Goal: Information Seeking & Learning: Learn about a topic

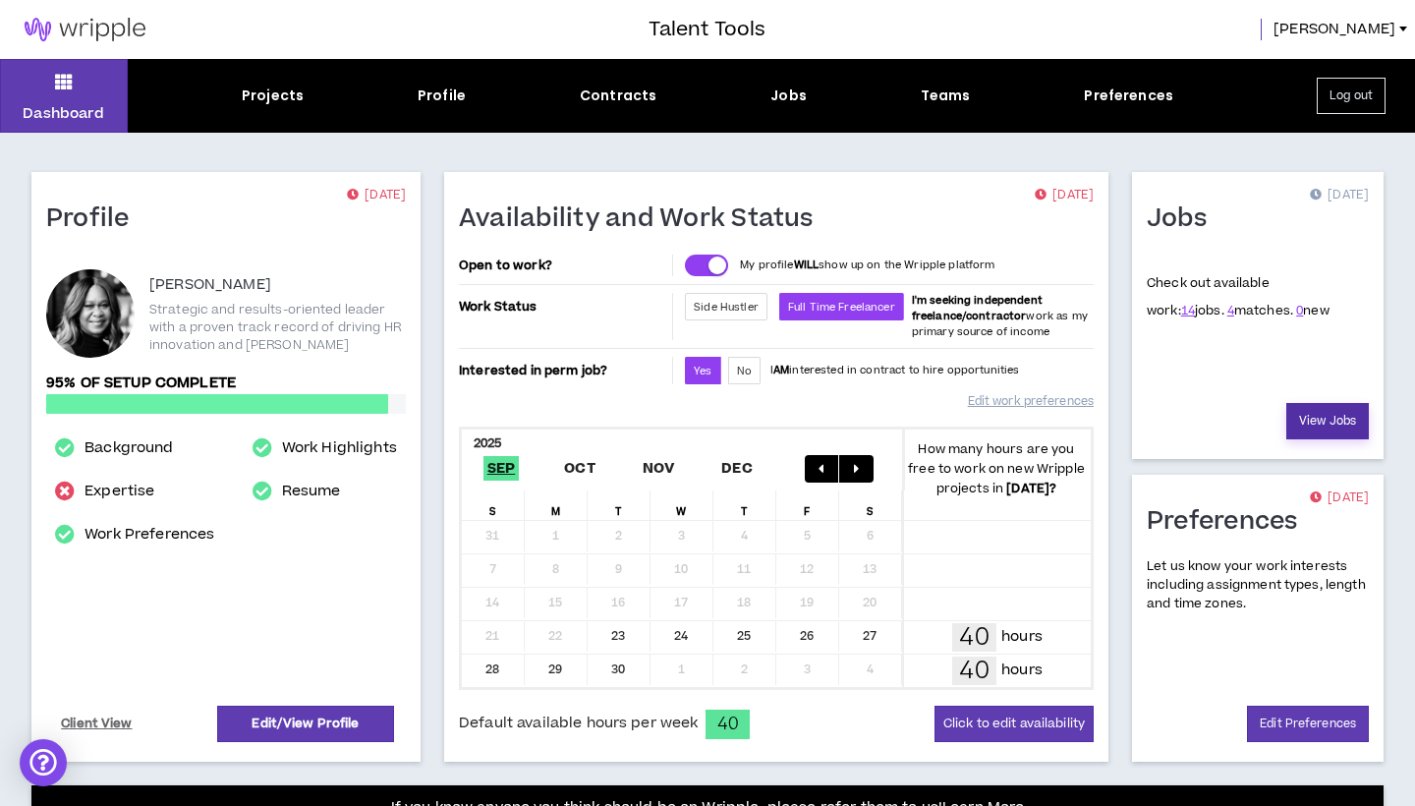
click at [1320, 416] on link "View Jobs" at bounding box center [1327, 421] width 83 height 36
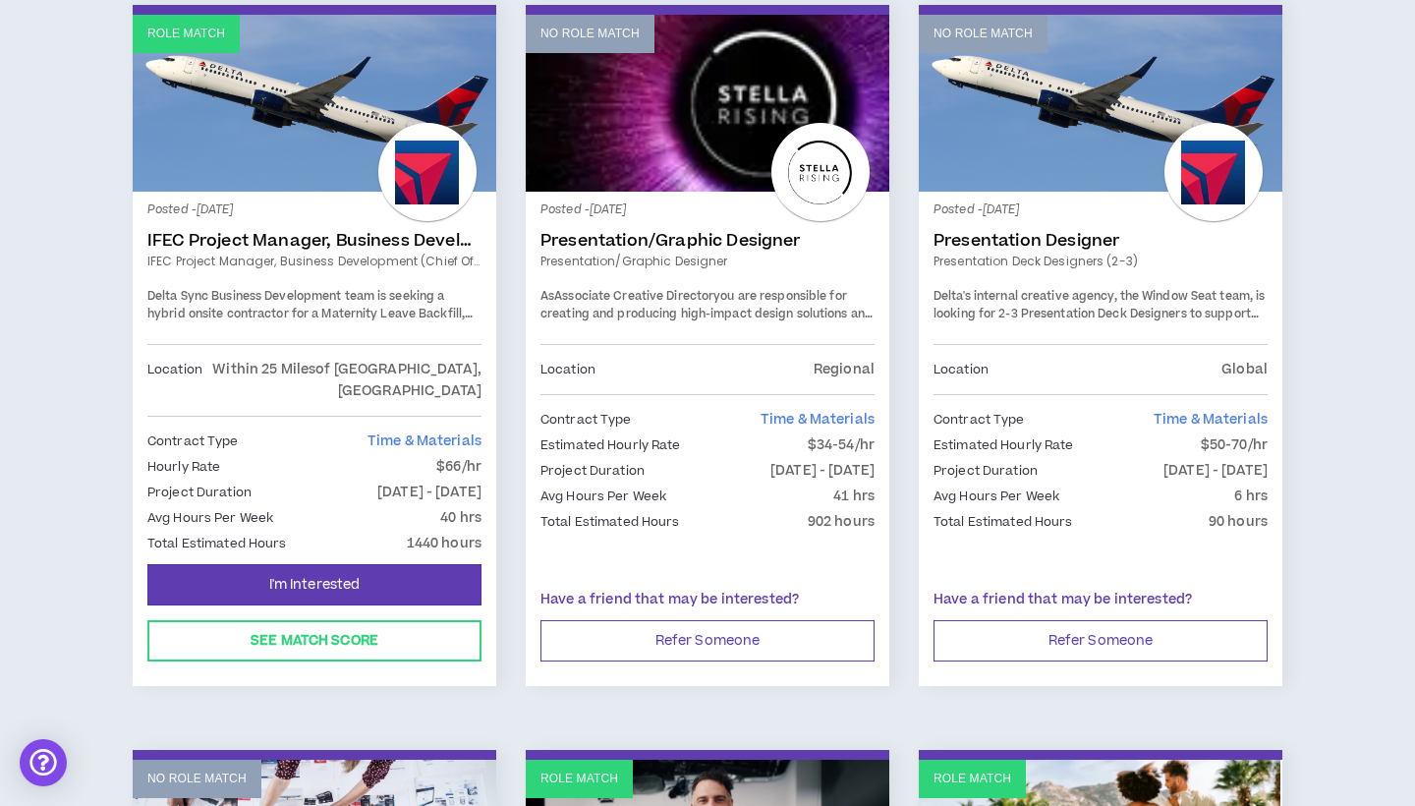
scroll to position [349, 0]
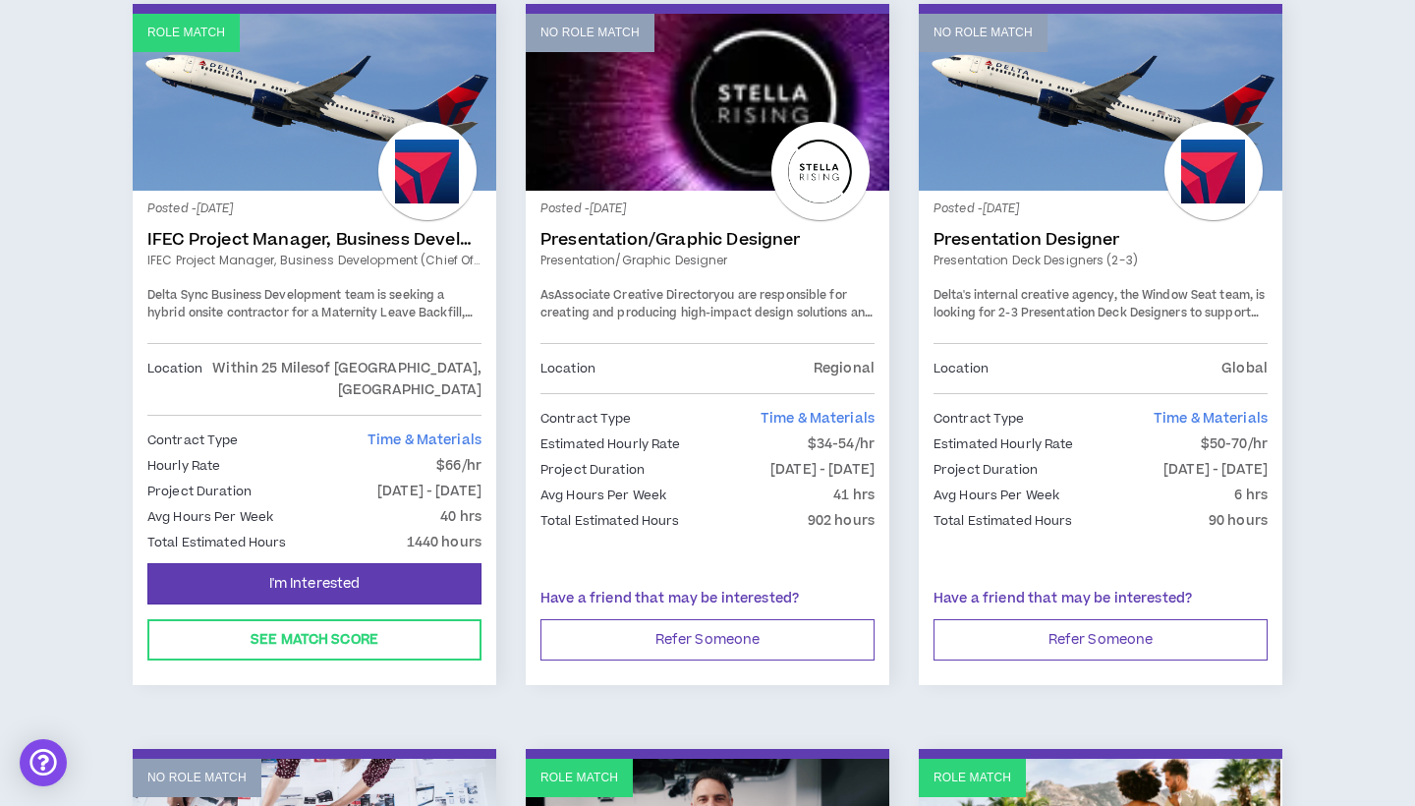
click at [344, 231] on link "IFEC Project Manager, Business Development (Chief of Staff)" at bounding box center [314, 240] width 334 height 20
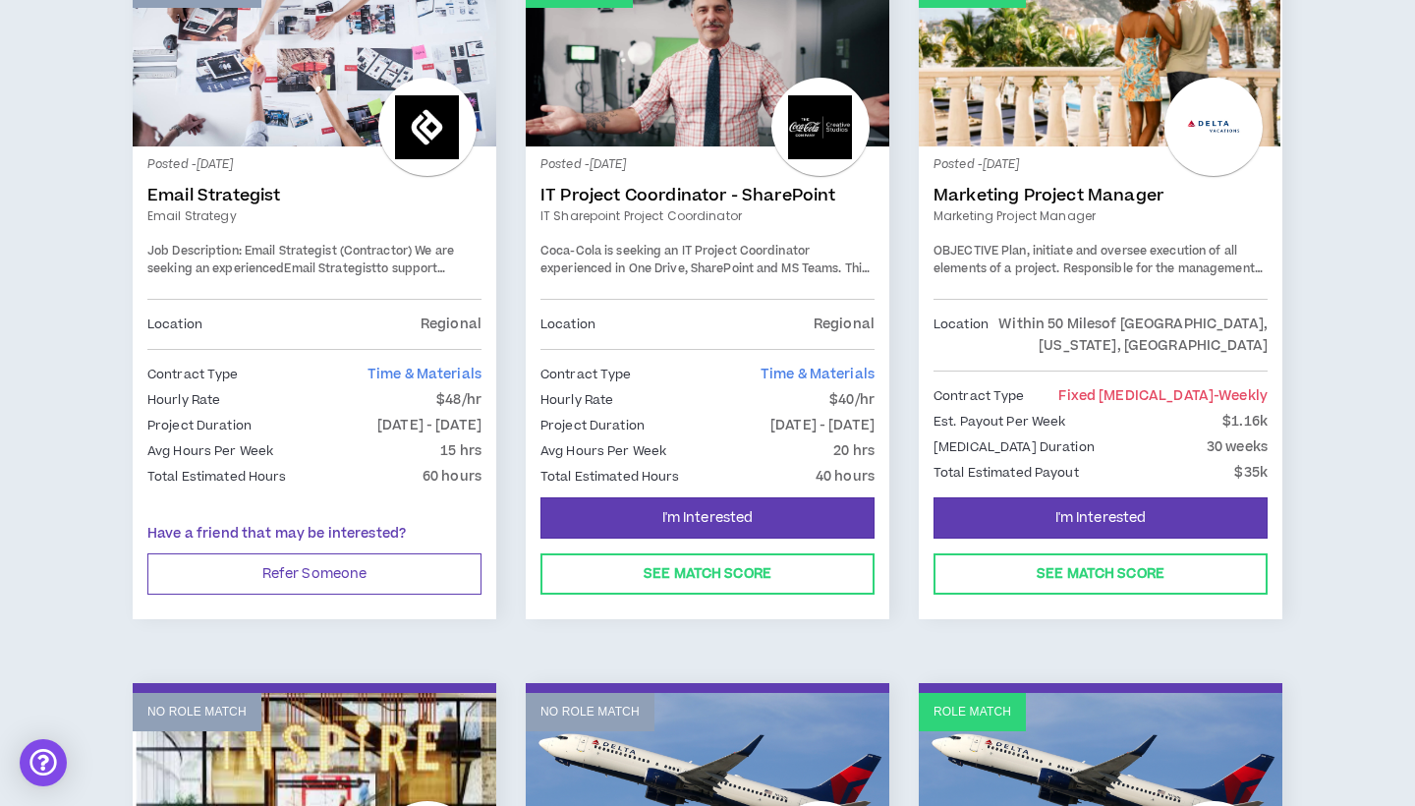
scroll to position [1149, 0]
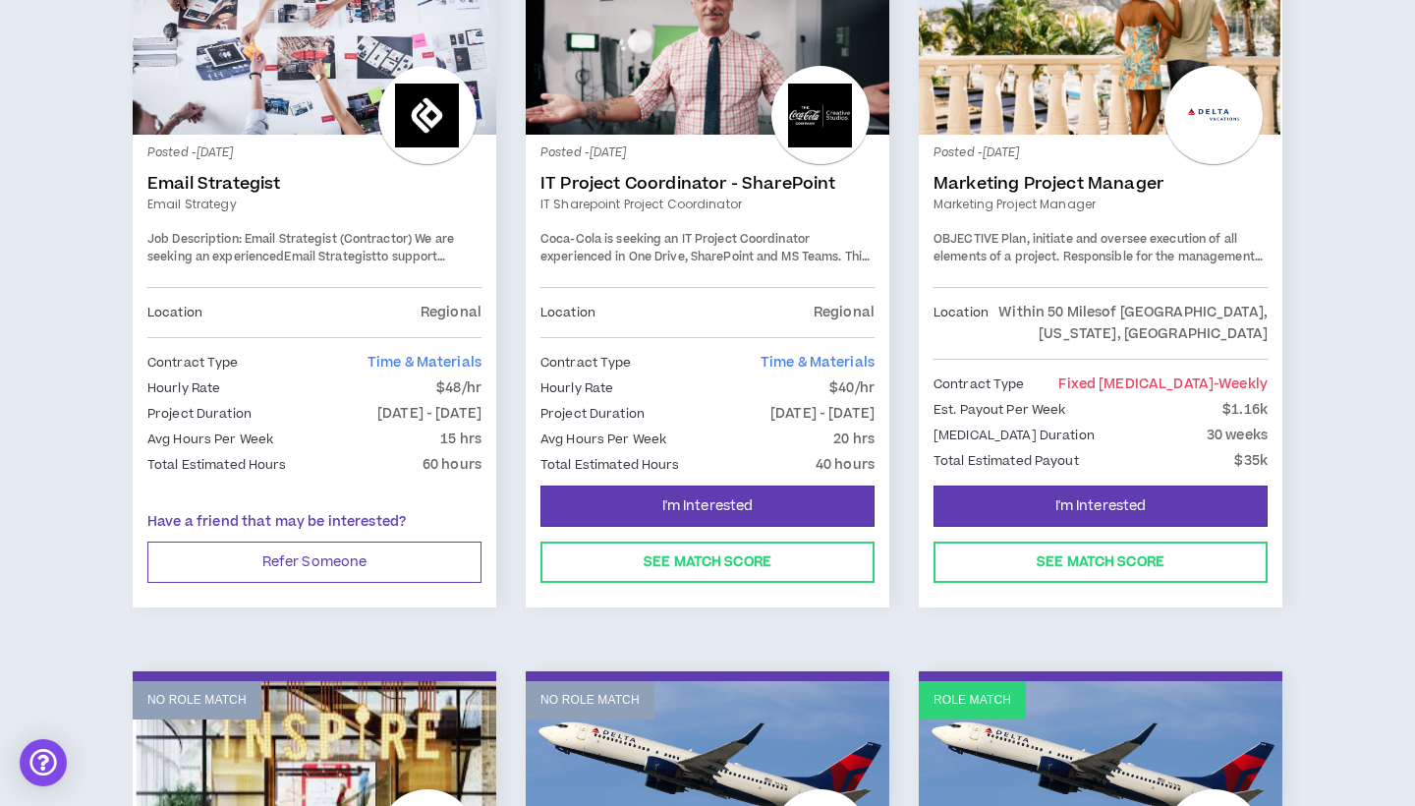
click at [997, 205] on div "Posted - [DATE] Marketing Project Manager Marketing Project Manager OBJECTIVE P…" at bounding box center [1100, 218] width 334 height 138
click at [984, 174] on link "Marketing Project Manager" at bounding box center [1100, 184] width 334 height 20
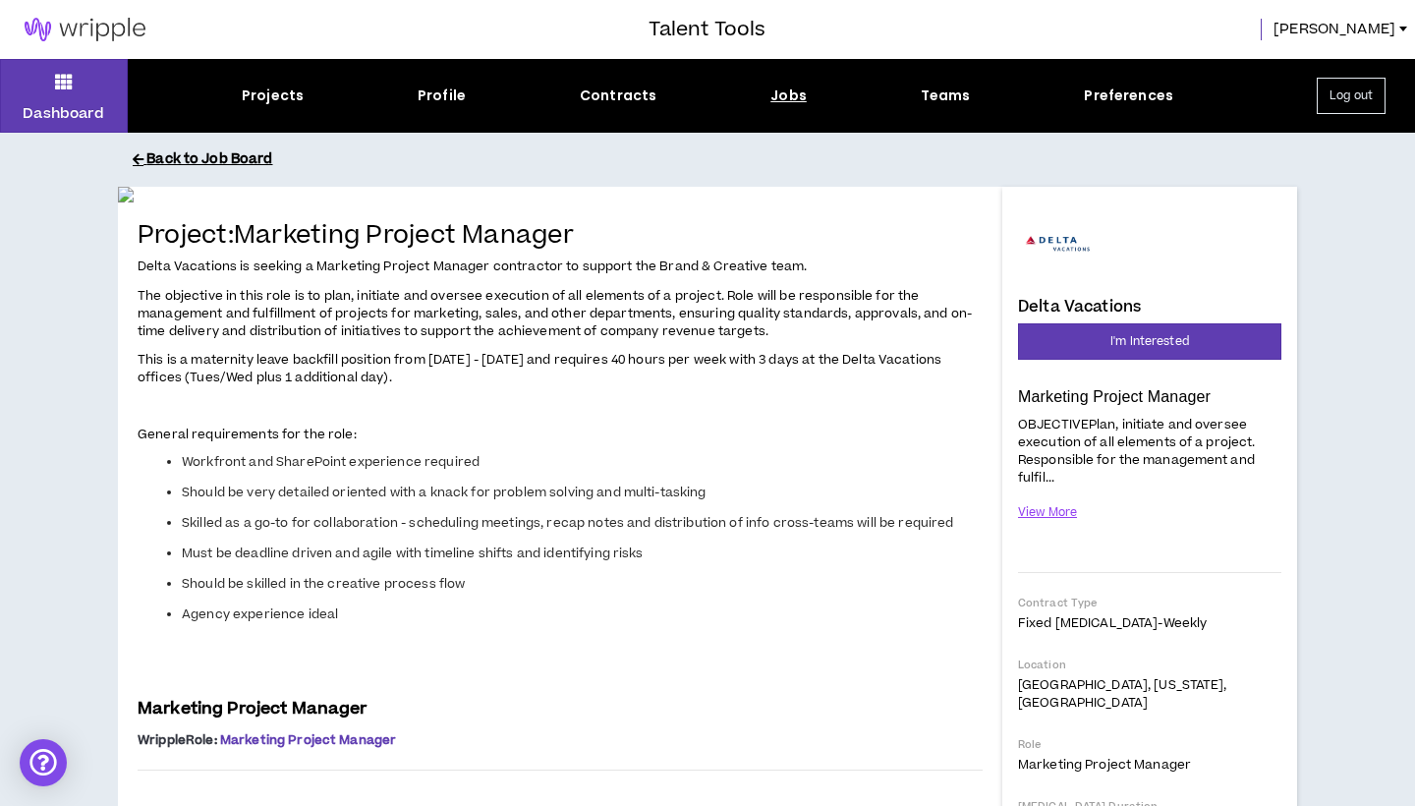
click at [177, 160] on button "Back to Job Board" at bounding box center [722, 159] width 1179 height 34
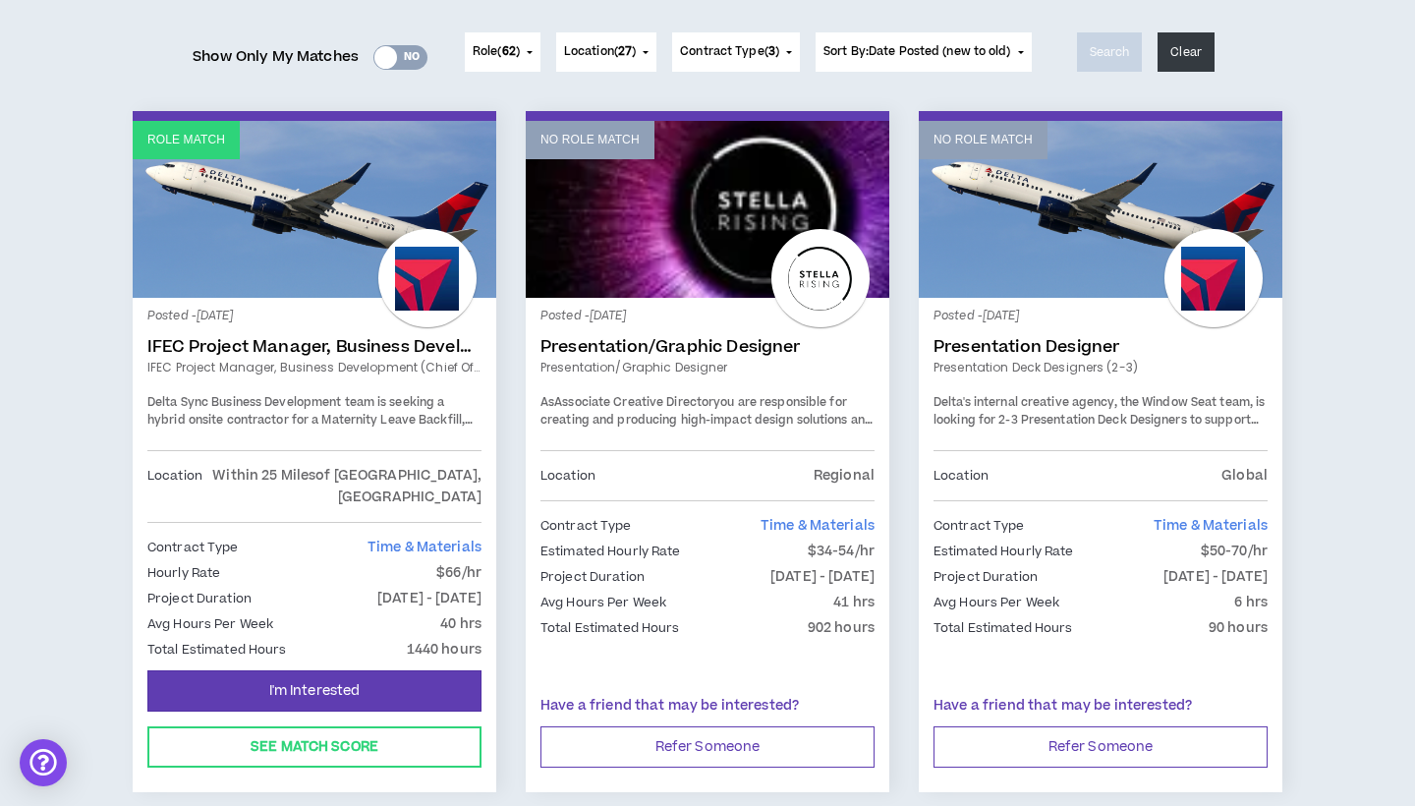
scroll to position [210, 0]
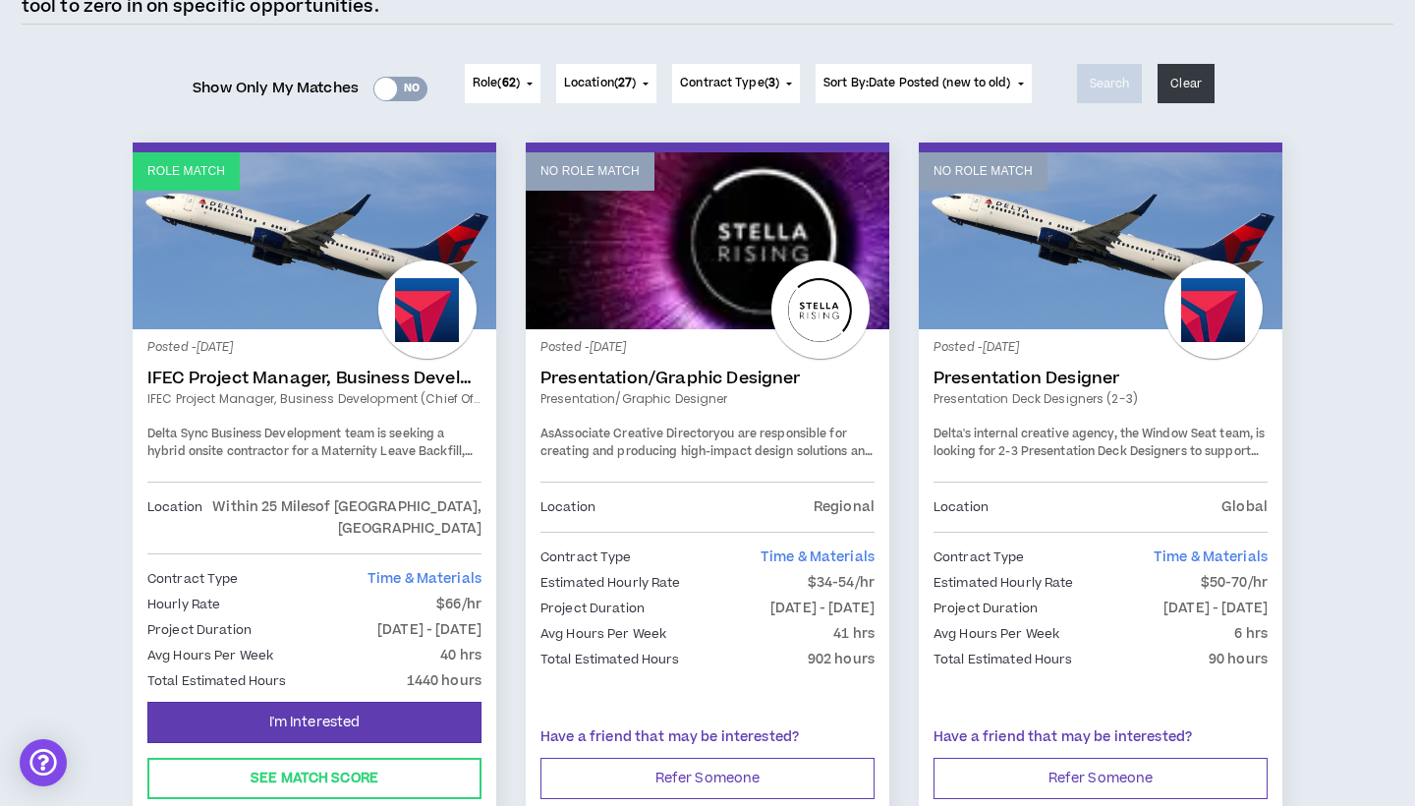
click at [283, 426] on span "Delta Sync Business Development team is seeking a hybrid onsite contractor for …" at bounding box center [309, 459] width 325 height 69
click at [221, 386] on link "IFEC Project Manager, Business Development (Chief of Staff)" at bounding box center [314, 378] width 334 height 20
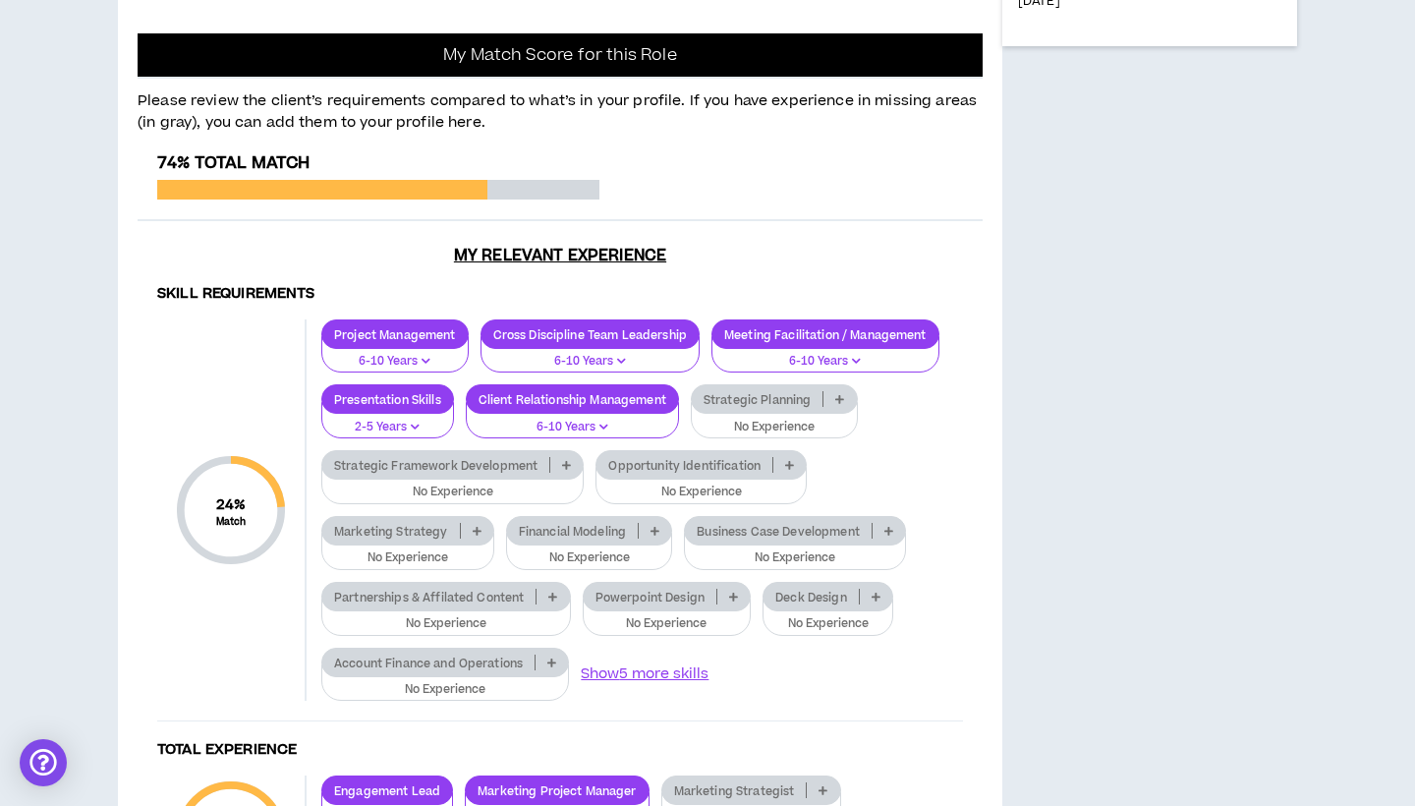
scroll to position [1251, 0]
